Goal: Task Accomplishment & Management: Manage account settings

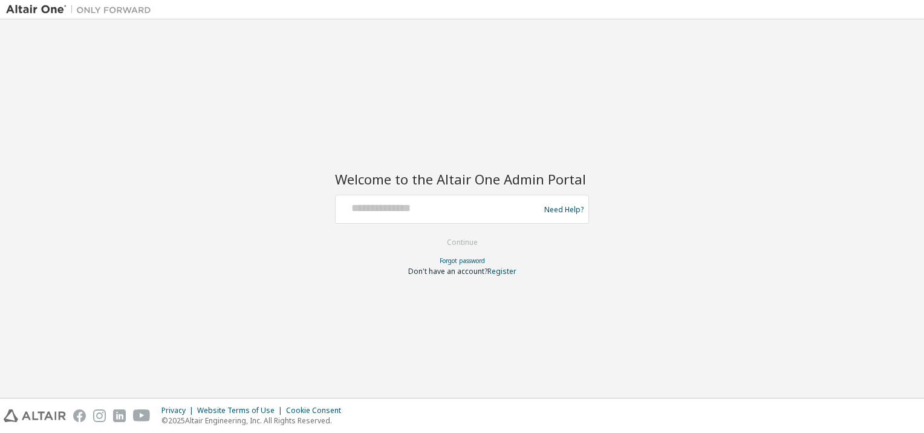
click at [448, 216] on div at bounding box center [440, 209] width 198 height 23
click at [442, 208] on input "text" at bounding box center [440, 207] width 198 height 18
paste input "**********"
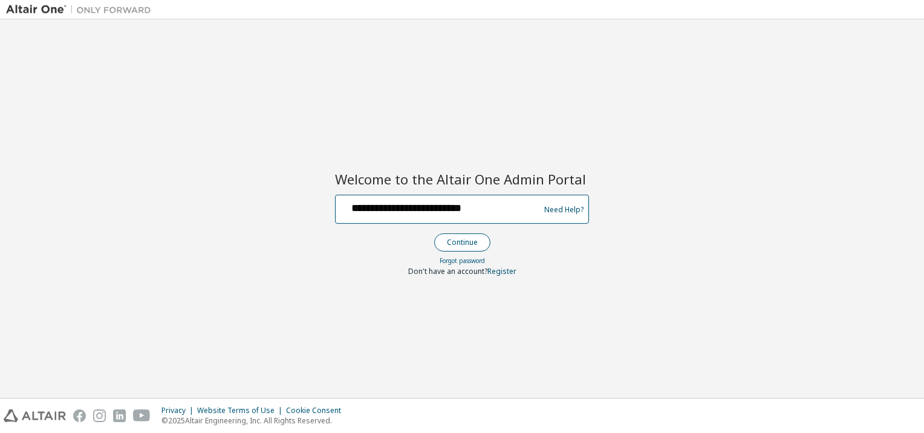
type input "**********"
click at [451, 238] on button "Continue" at bounding box center [462, 242] width 56 height 18
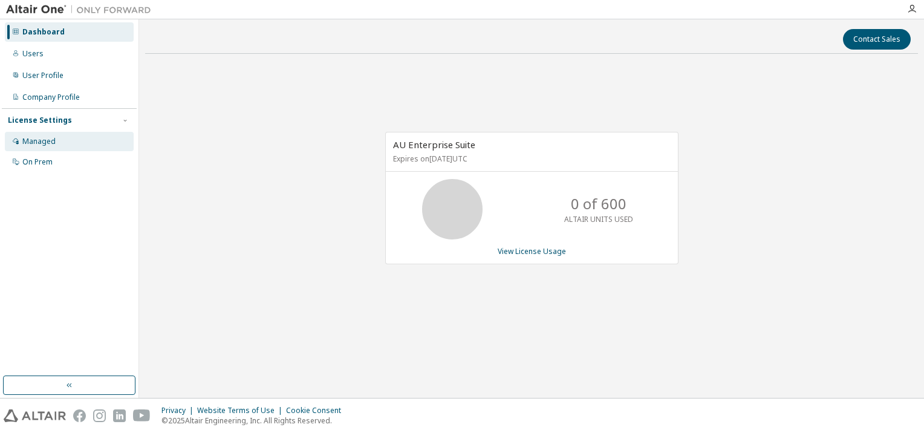
click at [62, 139] on div "Managed" at bounding box center [69, 141] width 129 height 19
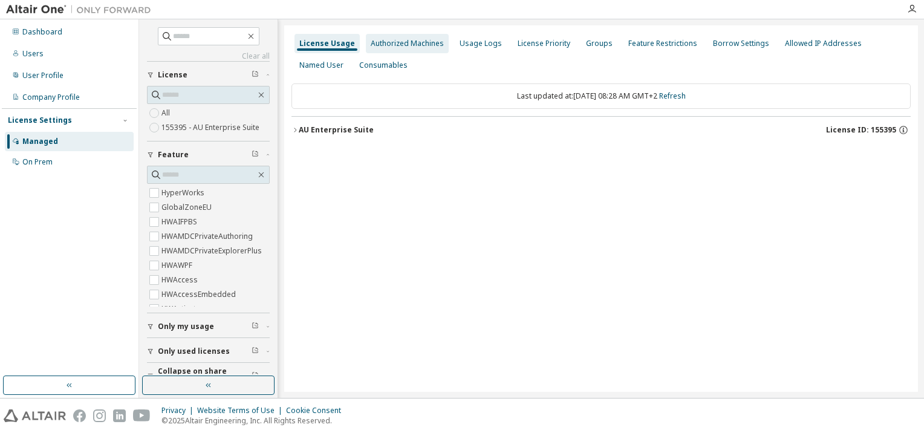
click at [396, 45] on div "Authorized Machines" at bounding box center [407, 44] width 73 height 10
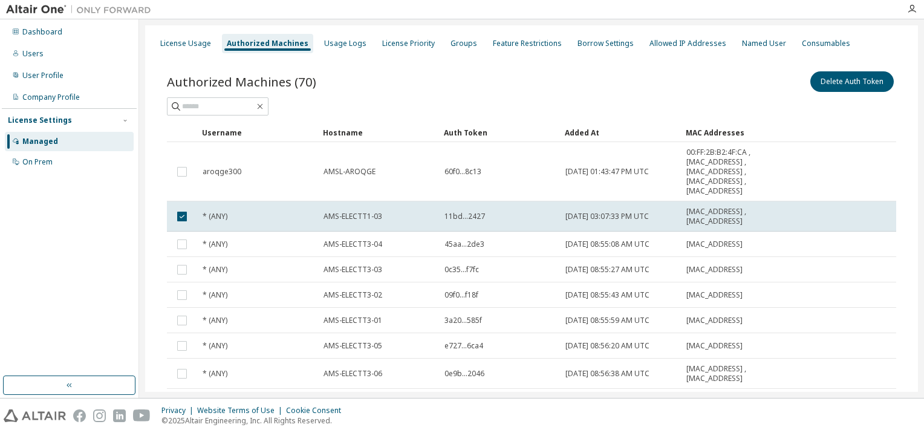
click at [351, 133] on div "Hostname" at bounding box center [378, 132] width 111 height 19
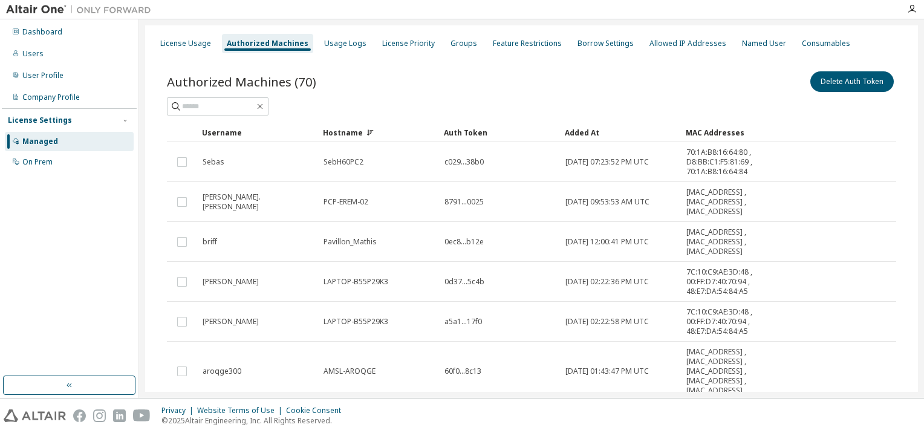
click at [351, 133] on div "Hostname" at bounding box center [378, 132] width 111 height 19
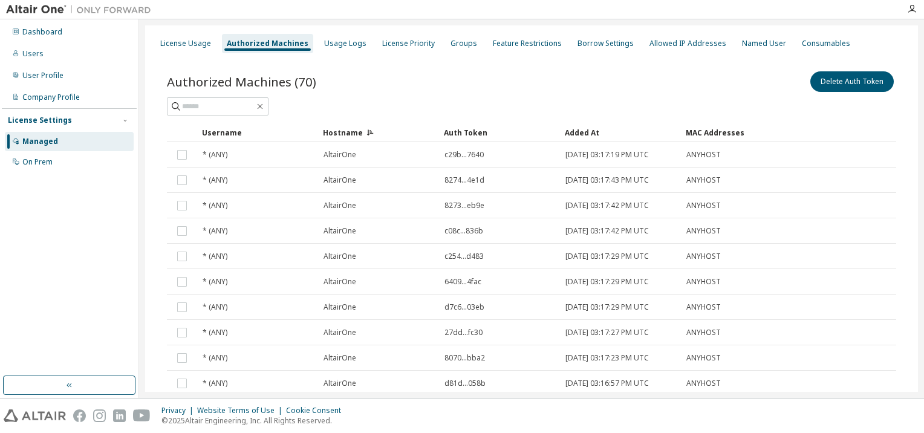
click at [351, 133] on div "Hostname" at bounding box center [378, 132] width 111 height 19
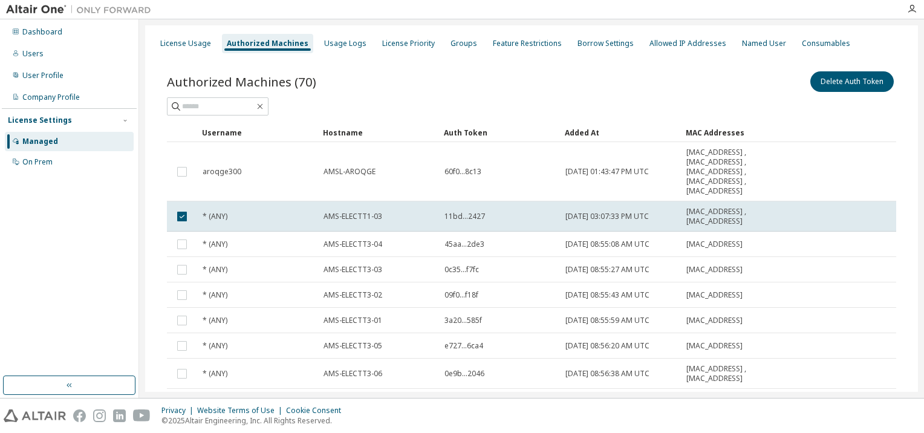
click at [351, 133] on div "Hostname" at bounding box center [378, 132] width 111 height 19
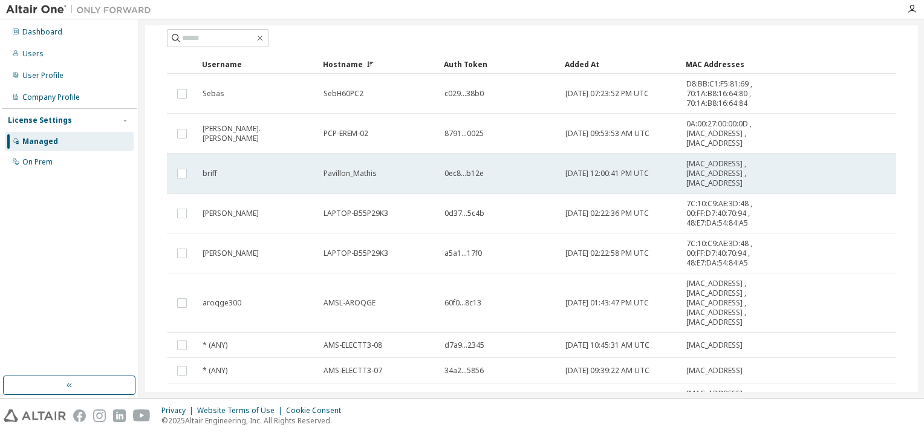
scroll to position [178, 0]
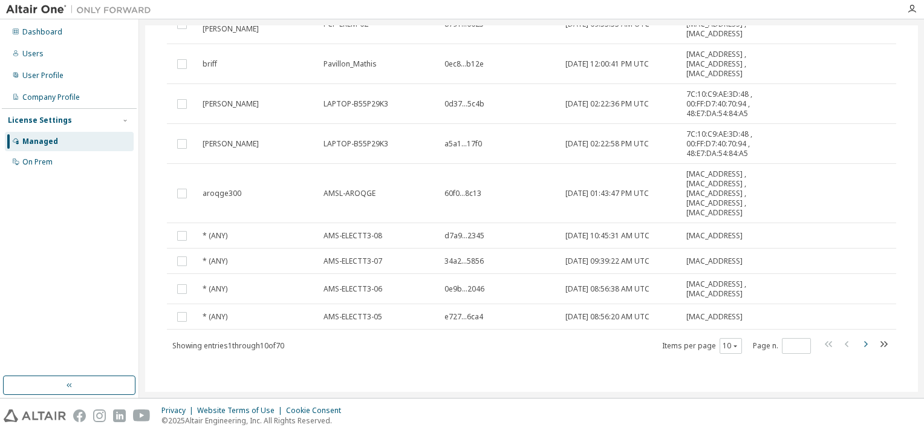
click at [864, 346] on icon "button" at bounding box center [866, 344] width 4 height 6
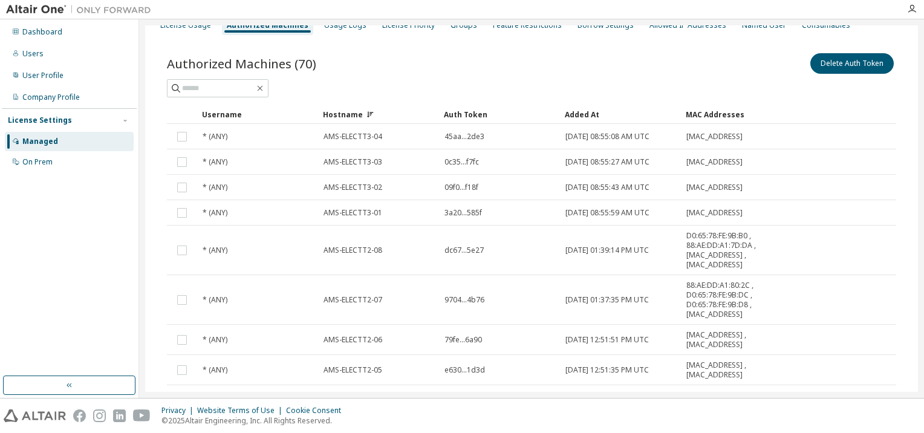
scroll to position [134, 0]
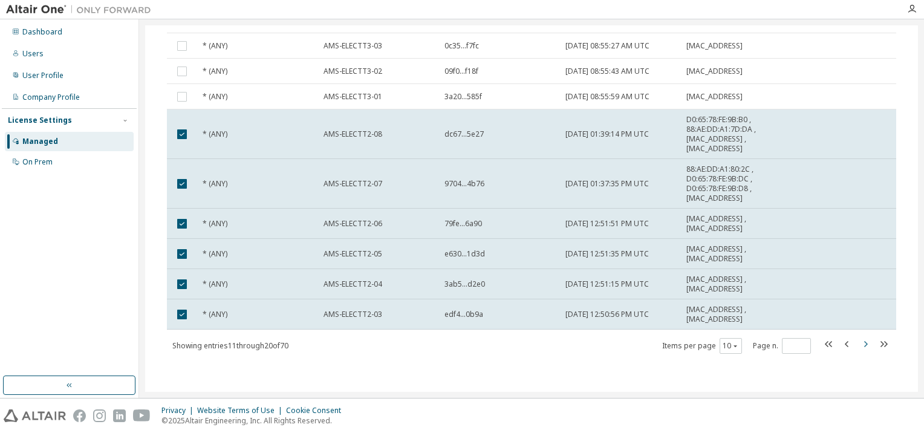
click at [858, 342] on icon "button" at bounding box center [865, 344] width 15 height 15
type input "*"
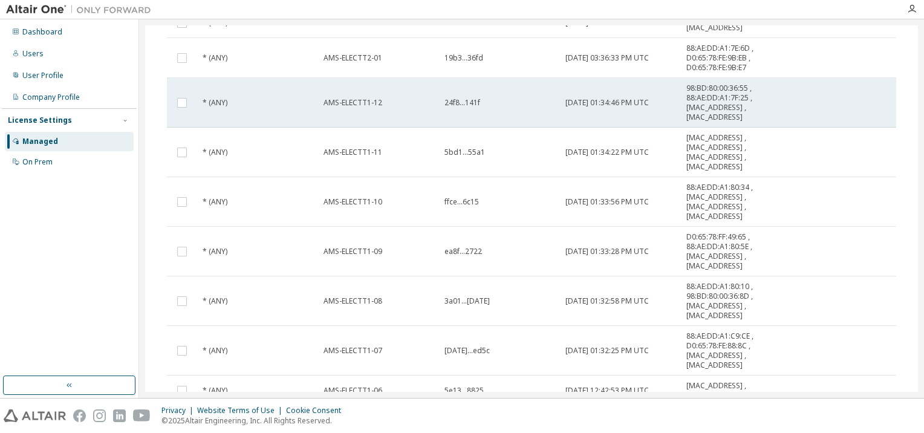
scroll to position [0, 0]
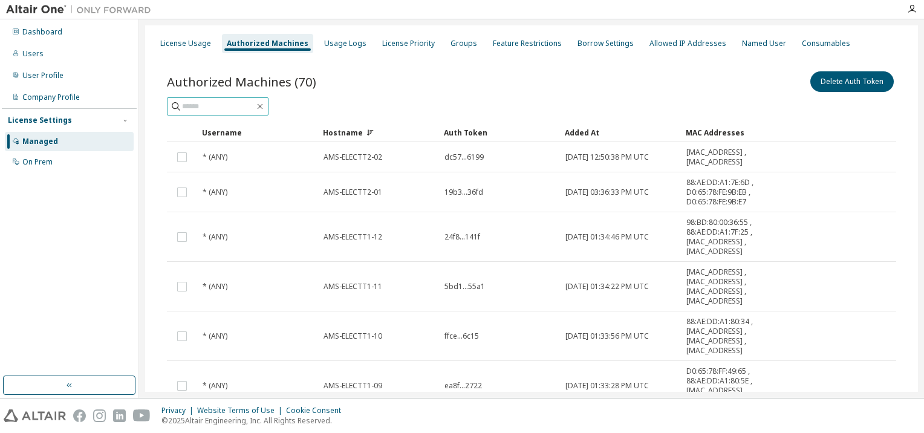
click at [222, 102] on input "text" at bounding box center [218, 106] width 73 height 12
type input "***"
type input "*"
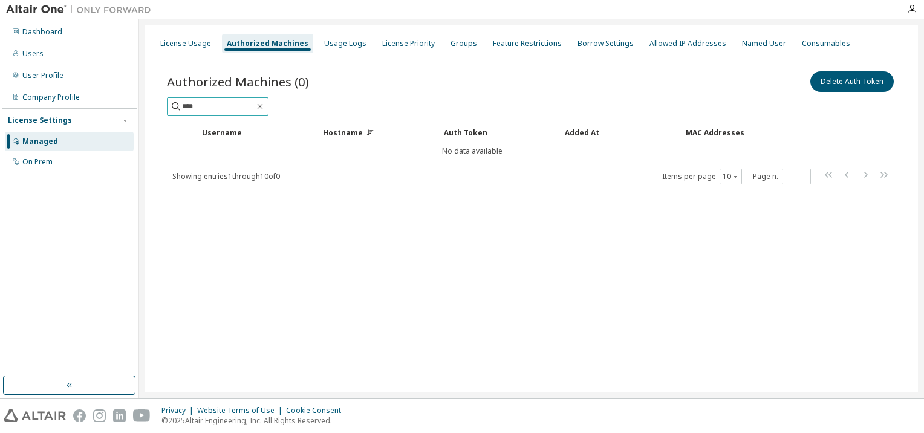
type input "****"
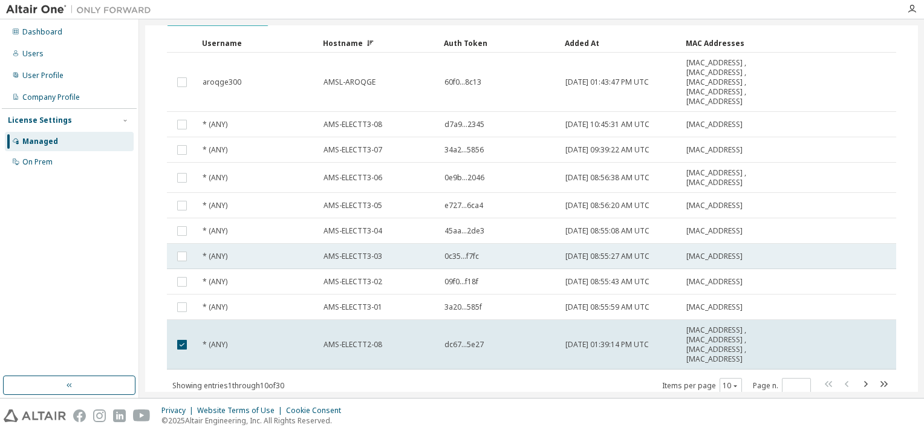
scroll to position [129, 0]
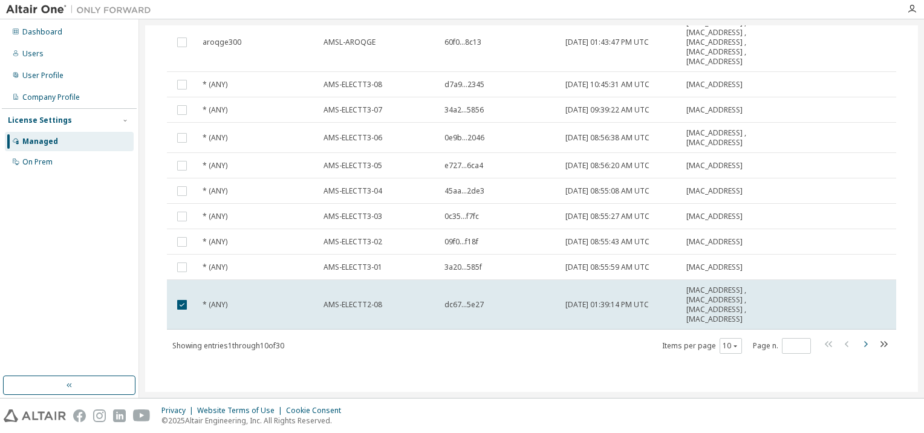
click at [861, 346] on icon "button" at bounding box center [865, 344] width 15 height 15
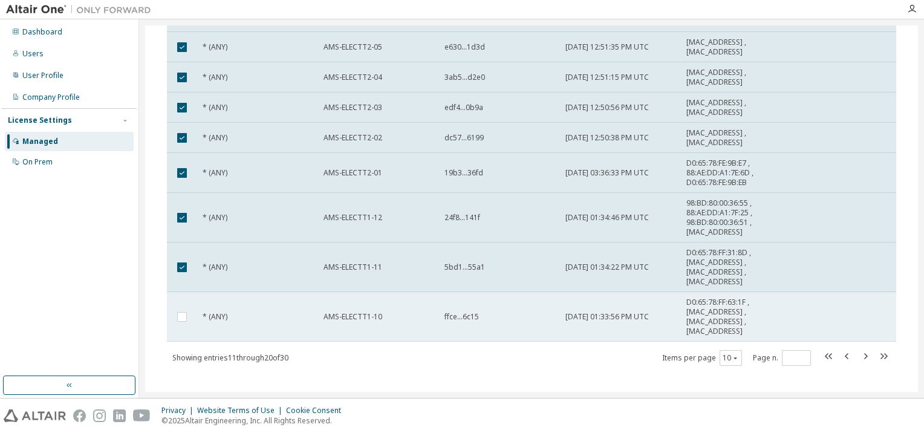
scroll to position [202, 0]
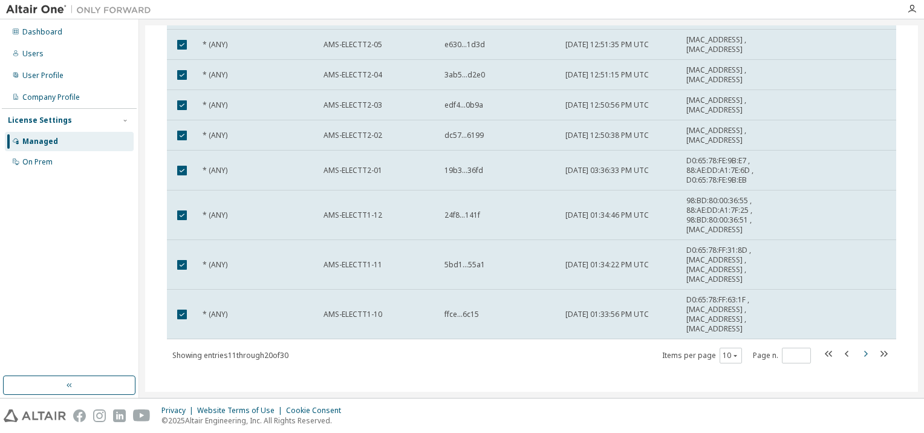
click at [864, 351] on icon "button" at bounding box center [866, 354] width 4 height 6
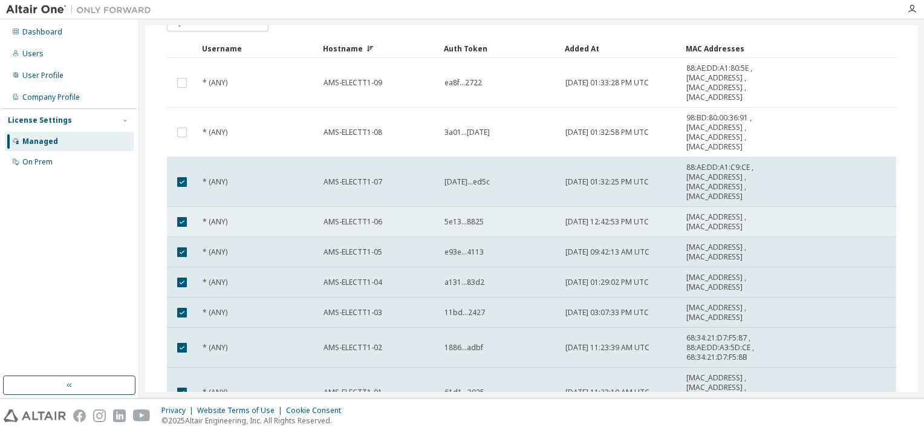
scroll to position [0, 0]
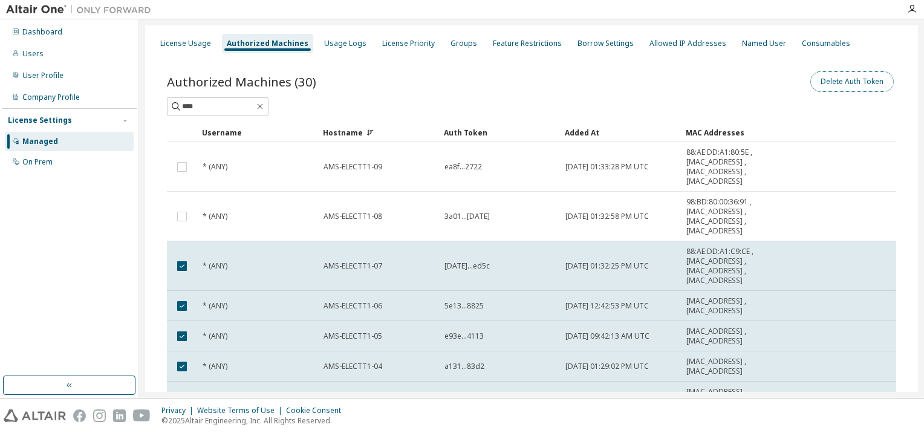
click at [848, 79] on button "Delete Auth Token" at bounding box center [852, 81] width 83 height 21
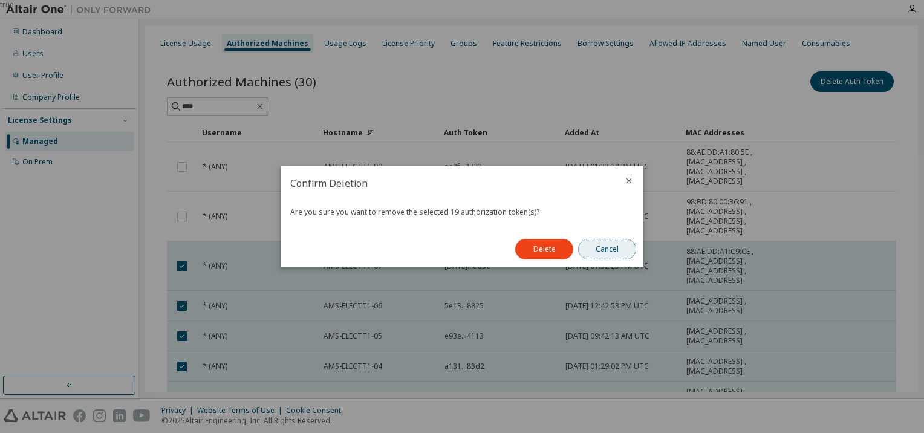
click at [607, 245] on button "Cancel" at bounding box center [607, 249] width 58 height 21
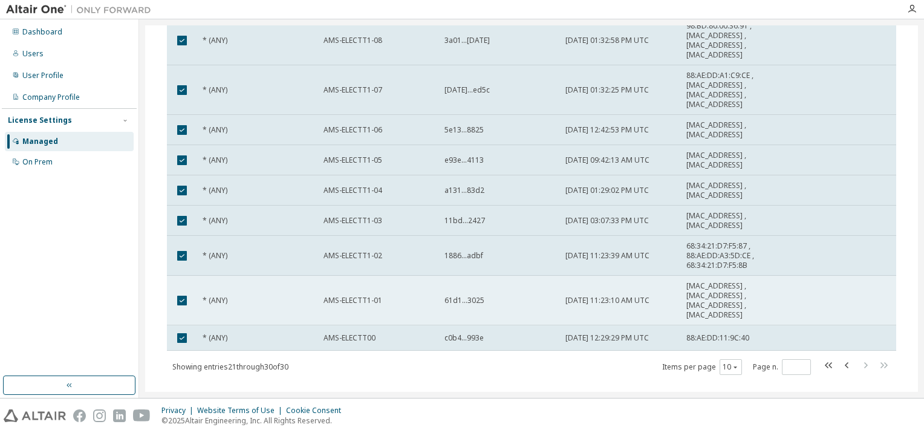
scroll to position [197, 0]
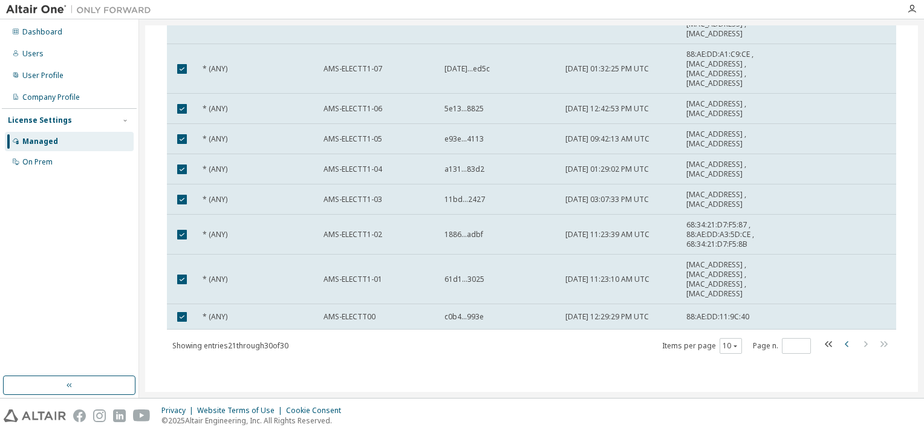
click at [841, 340] on icon "button" at bounding box center [847, 344] width 15 height 15
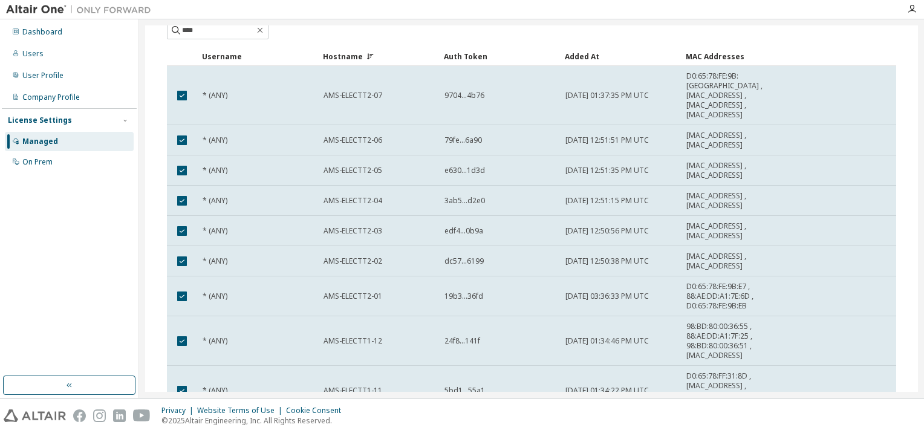
scroll to position [202, 0]
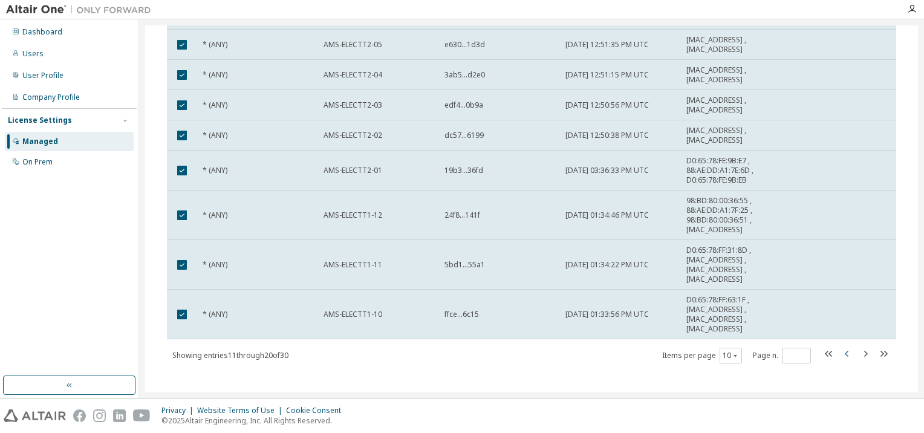
click at [840, 347] on icon "button" at bounding box center [847, 354] width 15 height 15
type input "*"
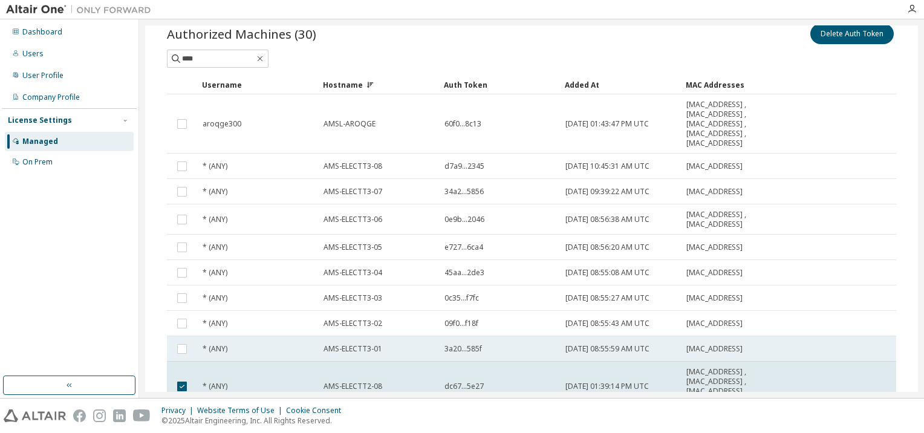
scroll to position [8, 0]
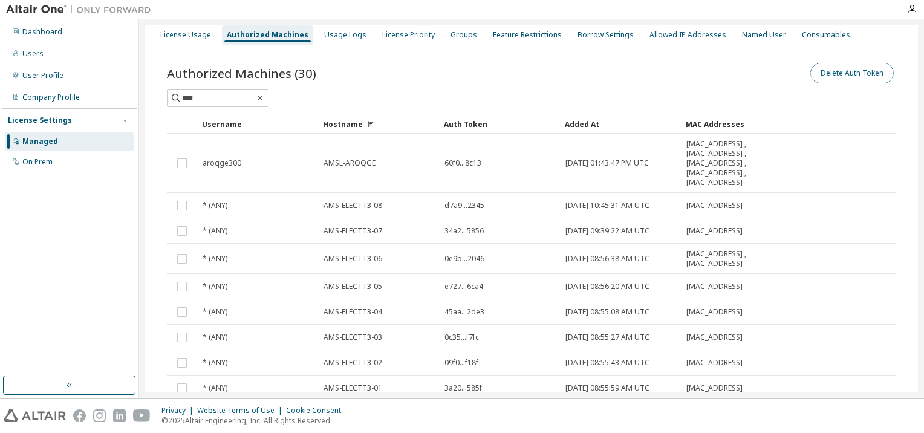
click at [830, 71] on button "Delete Auth Token" at bounding box center [852, 73] width 83 height 21
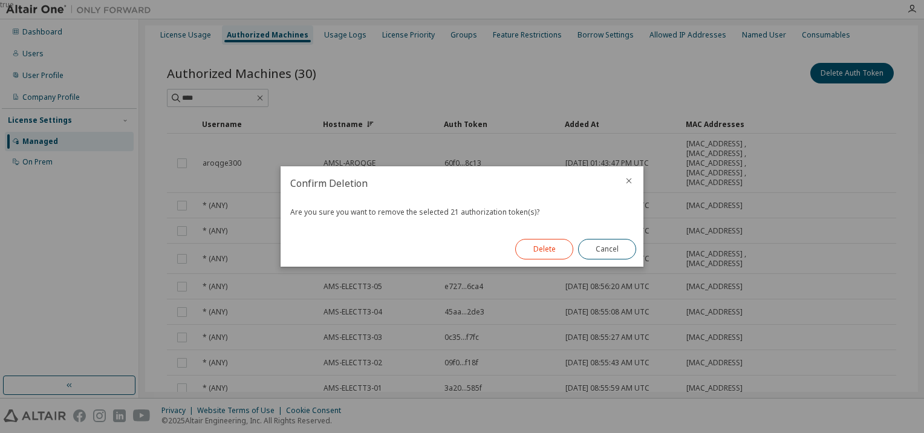
click at [544, 251] on button "Delete" at bounding box center [544, 249] width 58 height 21
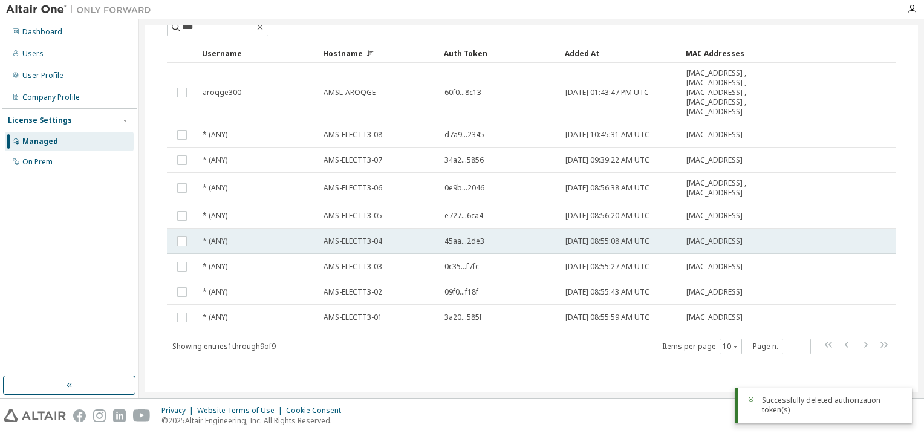
scroll to position [0, 0]
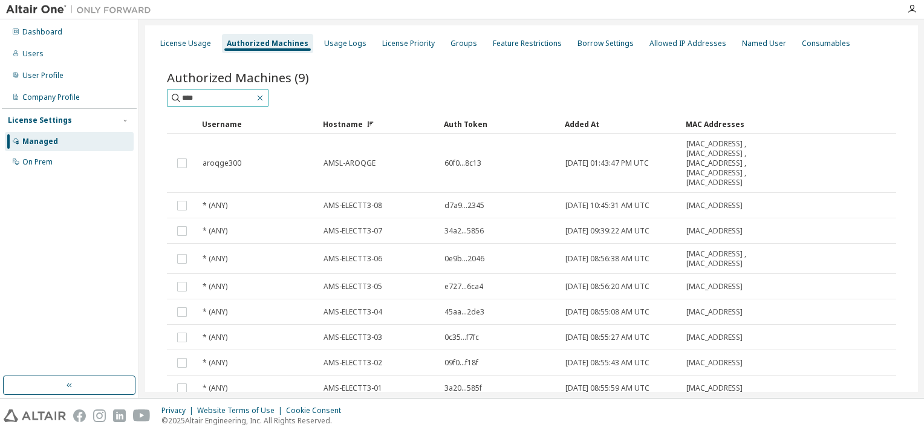
click at [265, 99] on icon "button" at bounding box center [260, 98] width 10 height 10
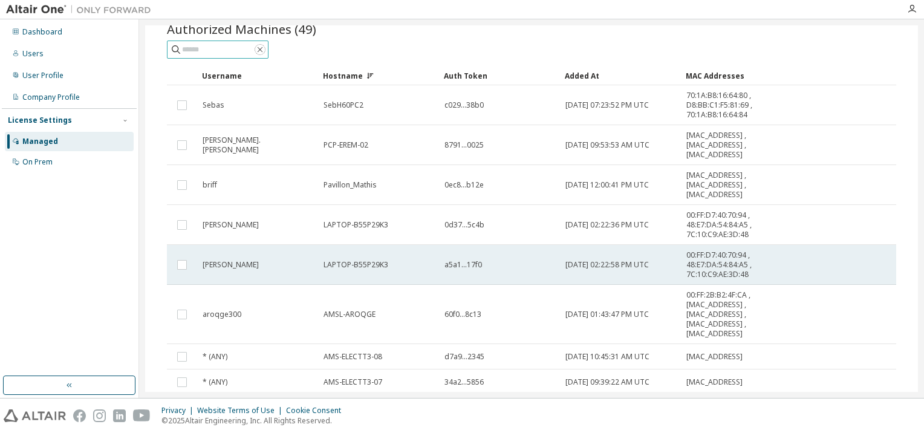
scroll to position [169, 0]
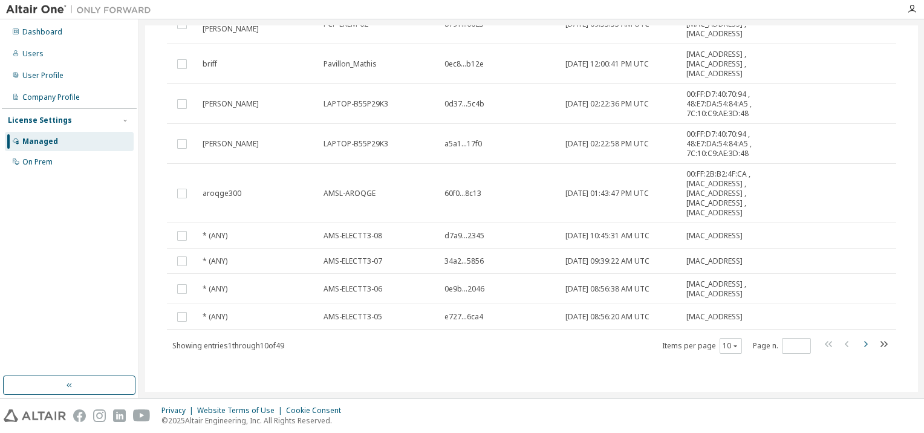
click at [859, 342] on icon "button" at bounding box center [865, 344] width 15 height 15
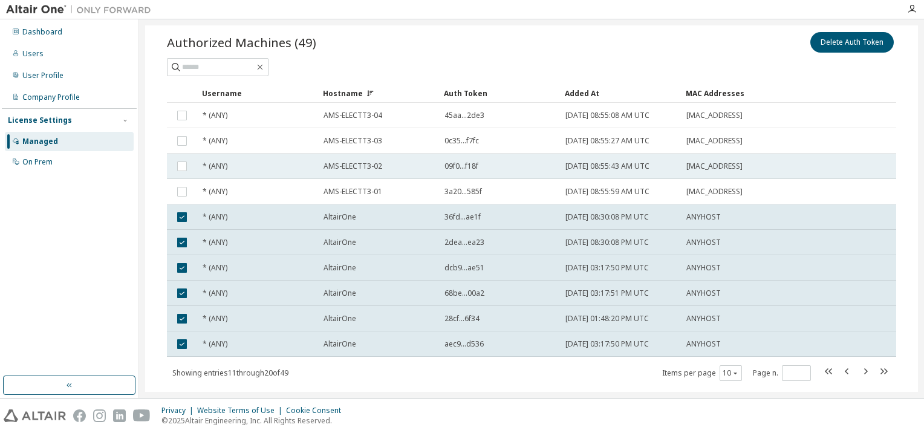
scroll to position [0, 0]
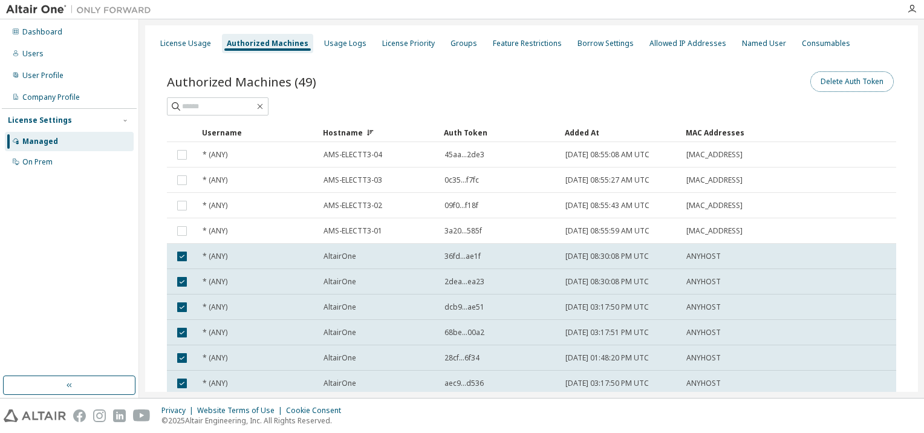
click at [848, 80] on button "Delete Auth Token" at bounding box center [852, 81] width 83 height 21
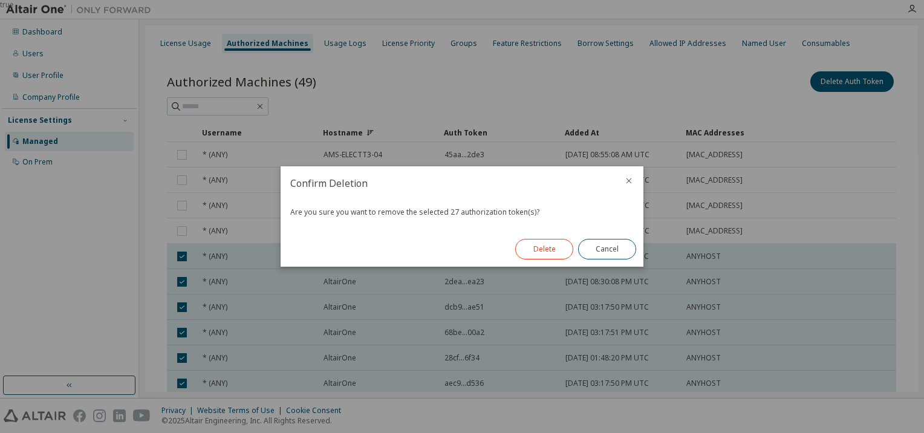
click at [537, 248] on button "Delete" at bounding box center [544, 249] width 58 height 21
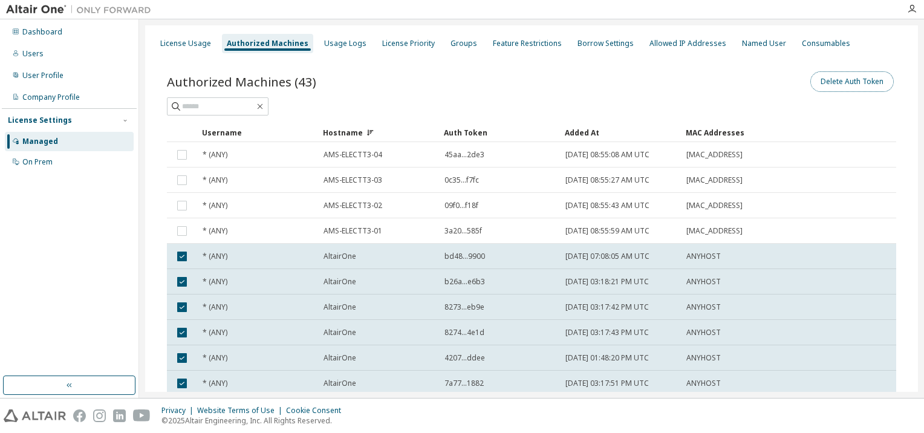
click at [840, 80] on button "Delete Auth Token" at bounding box center [852, 81] width 83 height 21
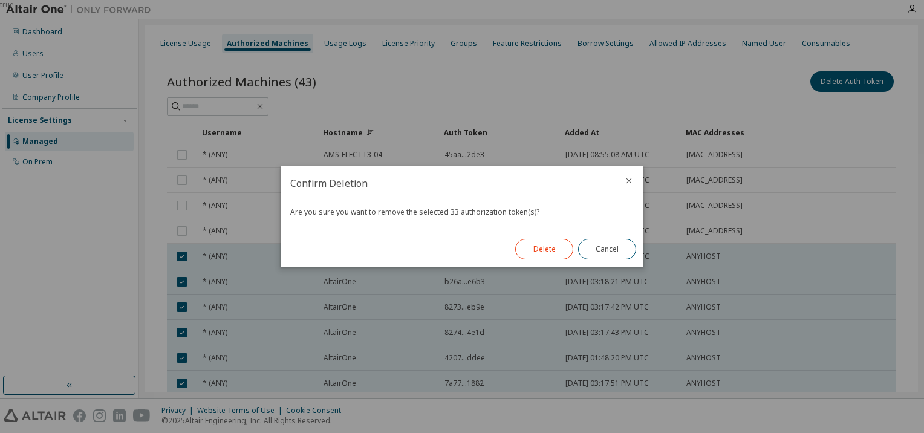
click at [556, 255] on button "Delete" at bounding box center [544, 249] width 58 height 21
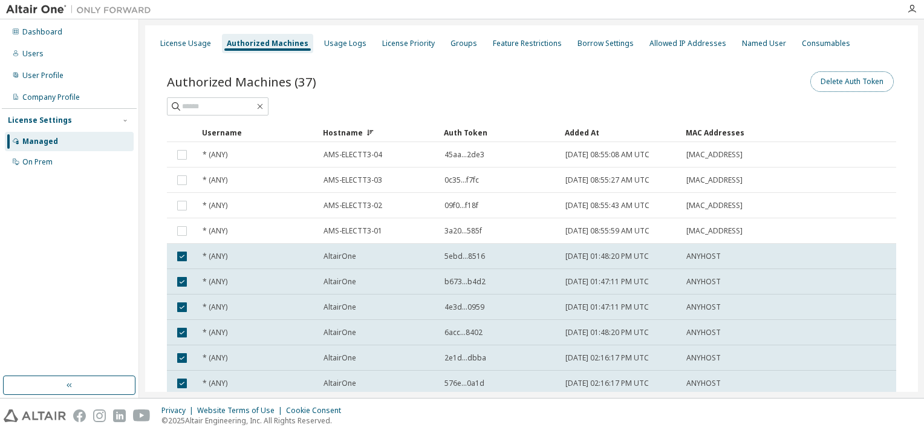
click at [841, 79] on button "Delete Auth Token" at bounding box center [852, 81] width 83 height 21
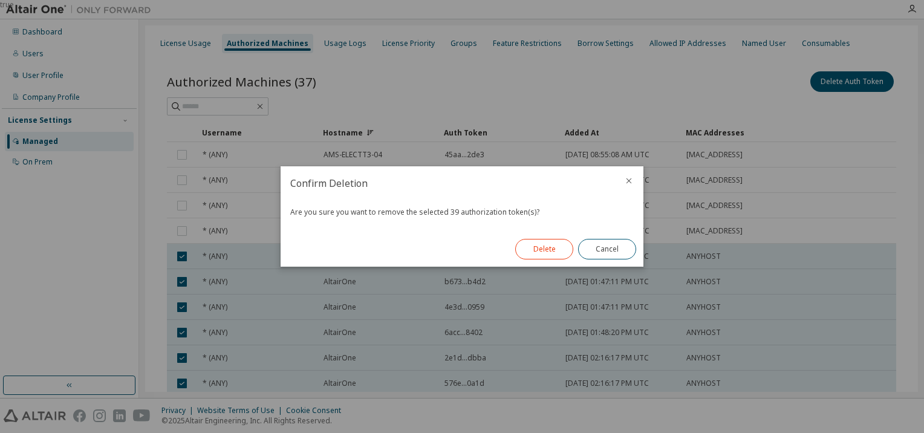
click at [543, 250] on button "Delete" at bounding box center [544, 249] width 58 height 21
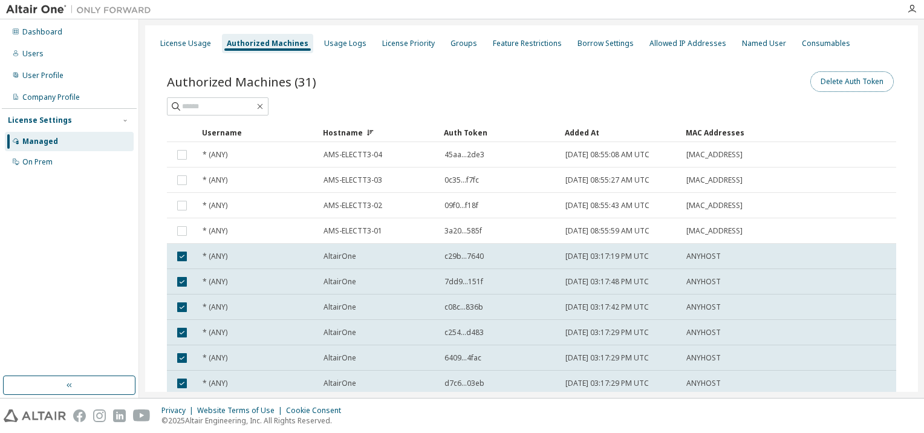
click at [852, 78] on button "Delete Auth Token" at bounding box center [852, 81] width 83 height 21
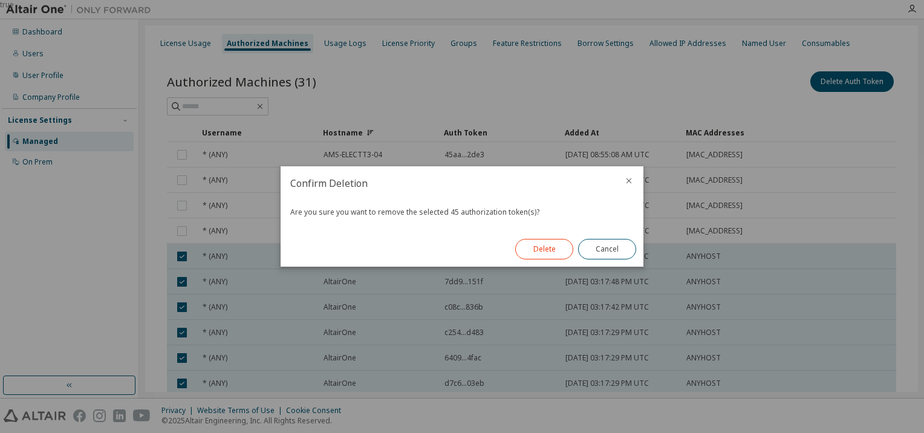
click at [565, 252] on button "Delete" at bounding box center [544, 249] width 58 height 21
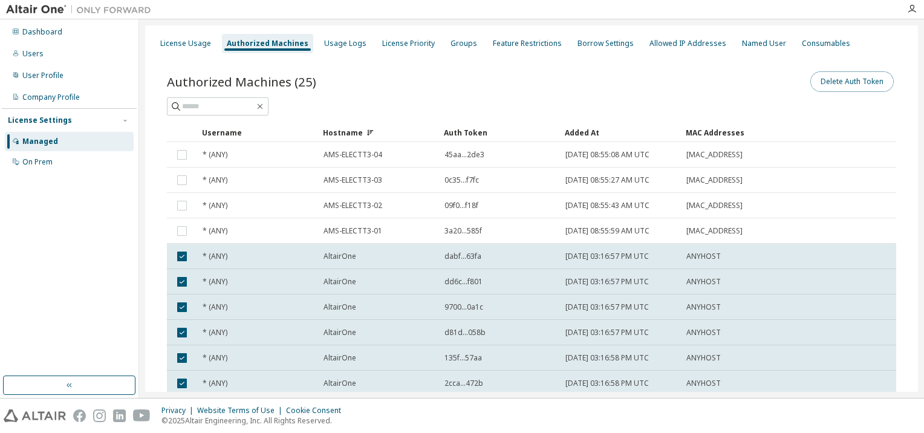
click at [827, 82] on button "Delete Auth Token" at bounding box center [852, 81] width 83 height 21
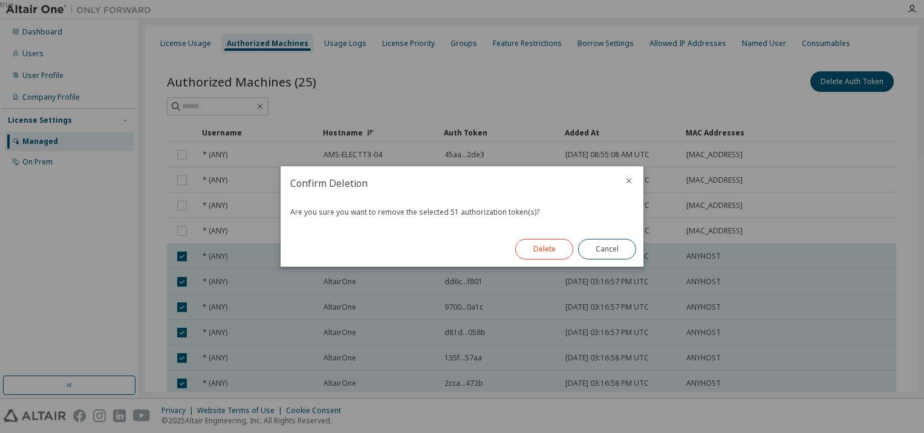
click at [535, 251] on button "Delete" at bounding box center [544, 249] width 58 height 21
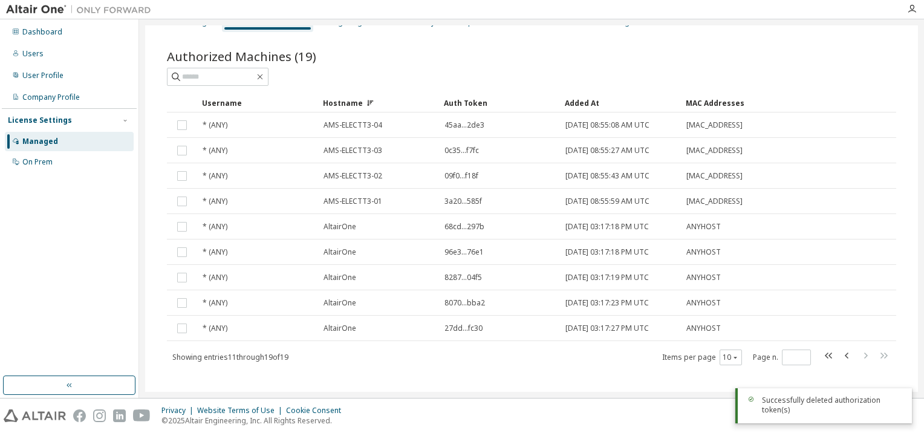
scroll to position [32, 0]
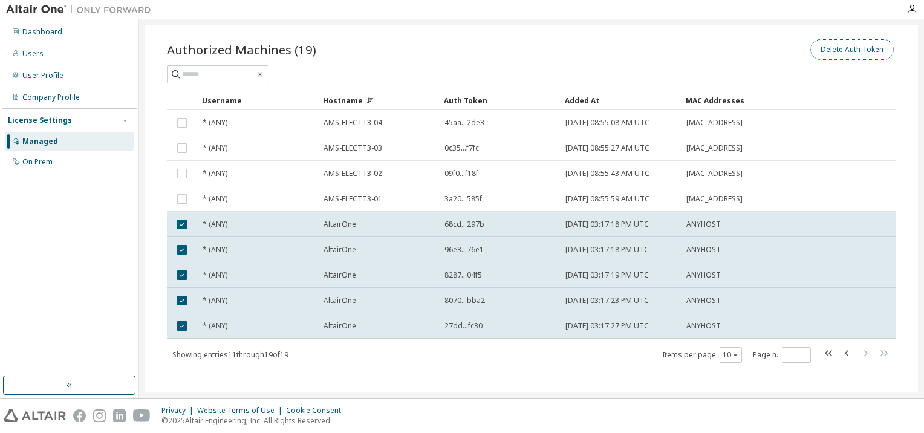
click at [830, 48] on button "Delete Auth Token" at bounding box center [852, 49] width 83 height 21
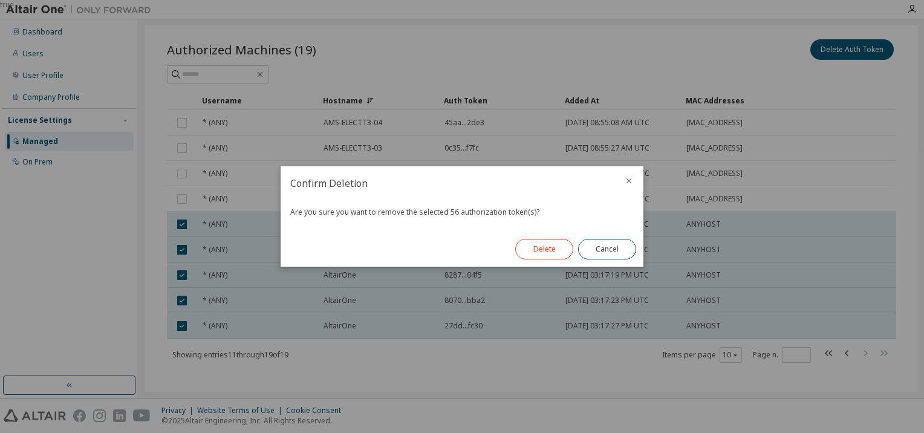
click at [538, 244] on button "Delete" at bounding box center [544, 249] width 58 height 21
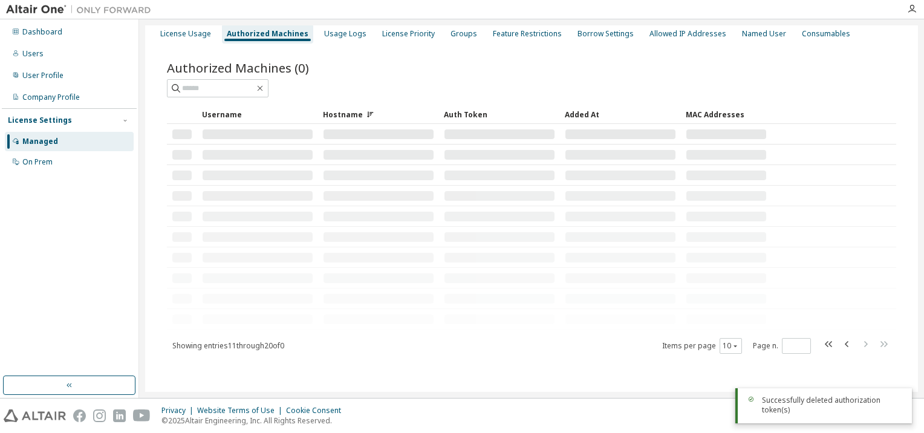
scroll to position [0, 0]
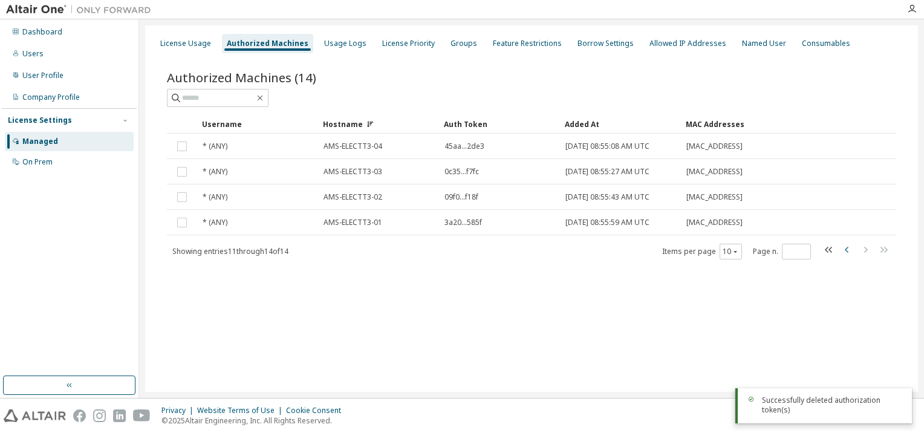
click at [843, 250] on icon "button" at bounding box center [847, 250] width 15 height 15
type input "*"
